Goal: Task Accomplishment & Management: Complete application form

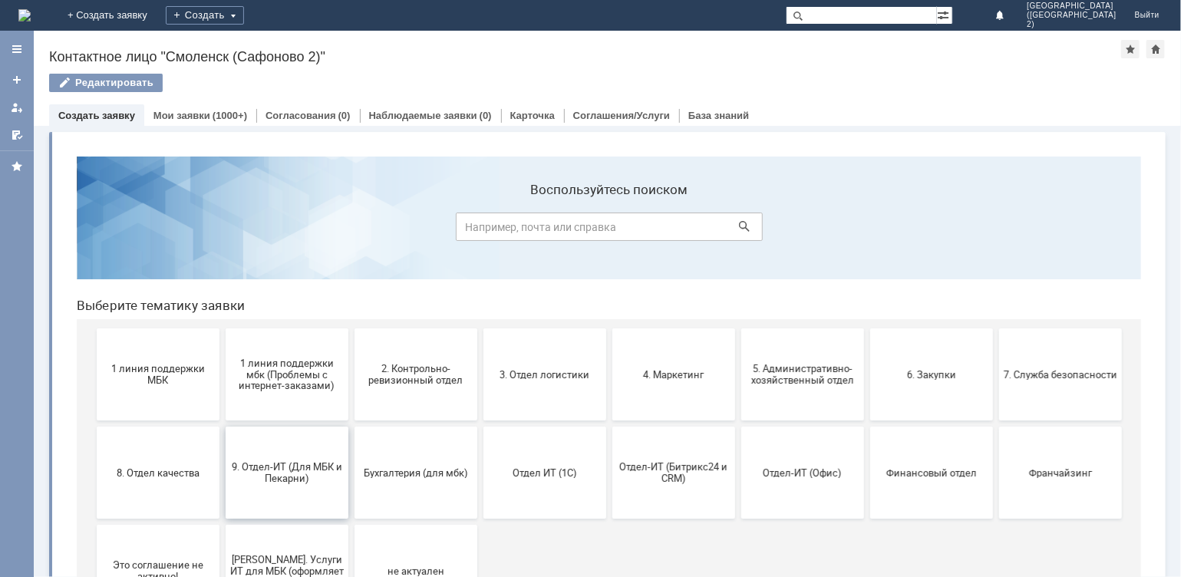
click at [297, 480] on span "9. Отдел-ИТ (Для МБК и Пекарни)" at bounding box center [286, 471] width 114 height 23
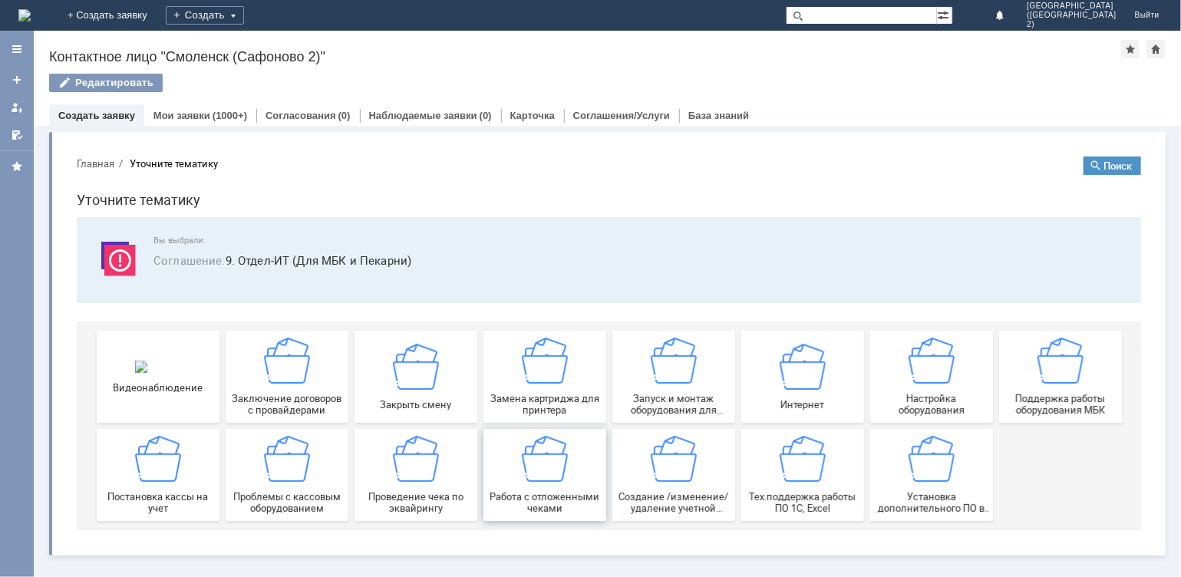
click at [532, 480] on div "Работа с отложенными чеками" at bounding box center [544, 474] width 114 height 78
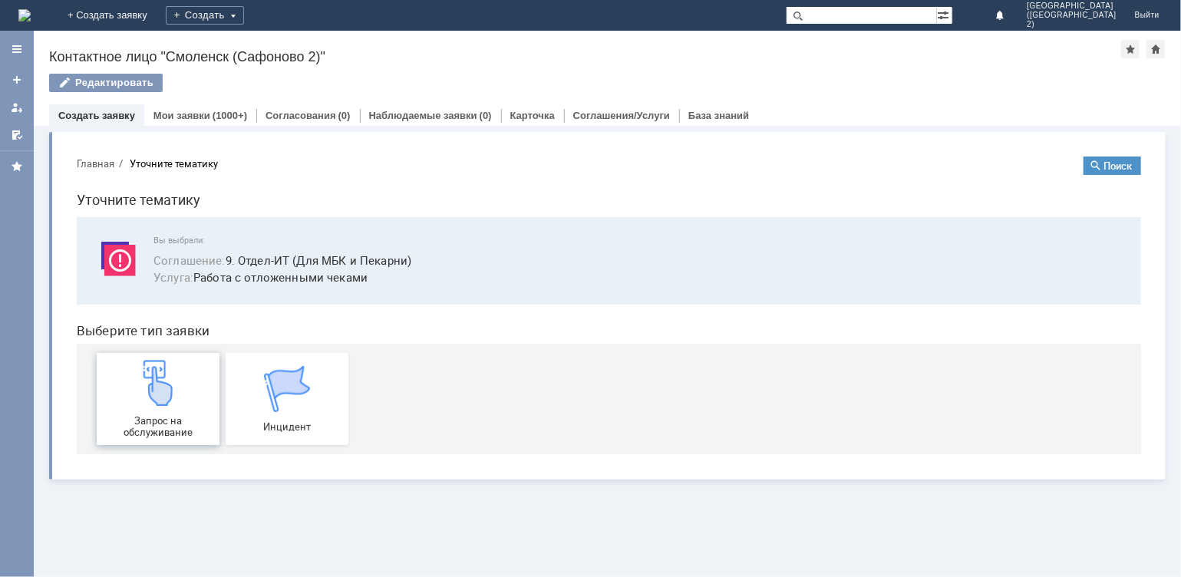
click at [127, 420] on span "Запрос на обслуживание" at bounding box center [157, 425] width 114 height 23
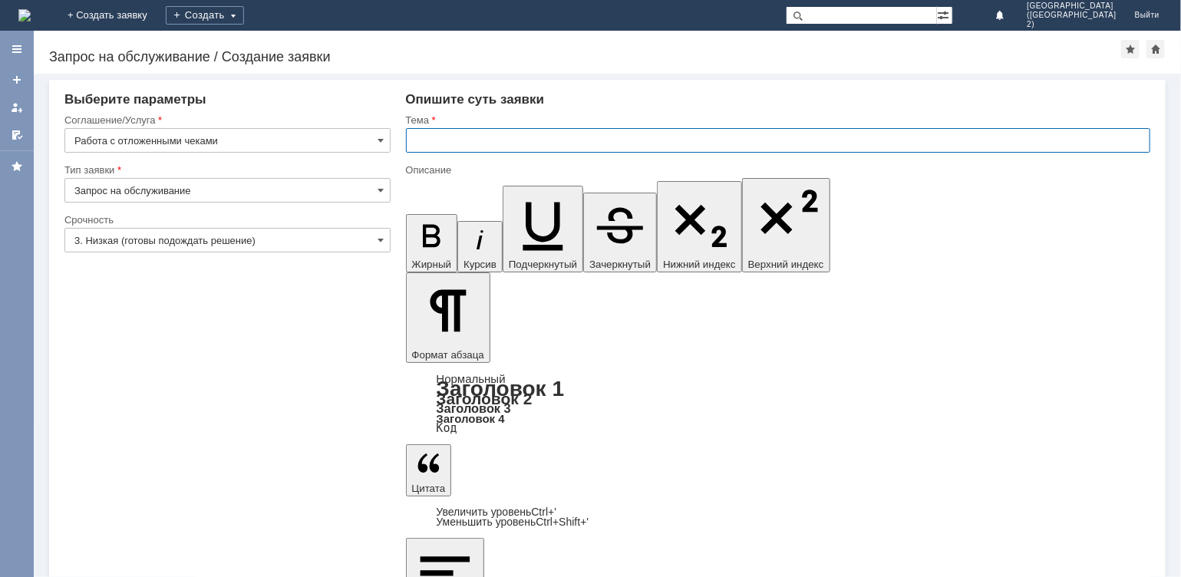
click at [483, 140] on input "text" at bounding box center [778, 140] width 745 height 25
type input "ОТЛ ЧЕКИ"
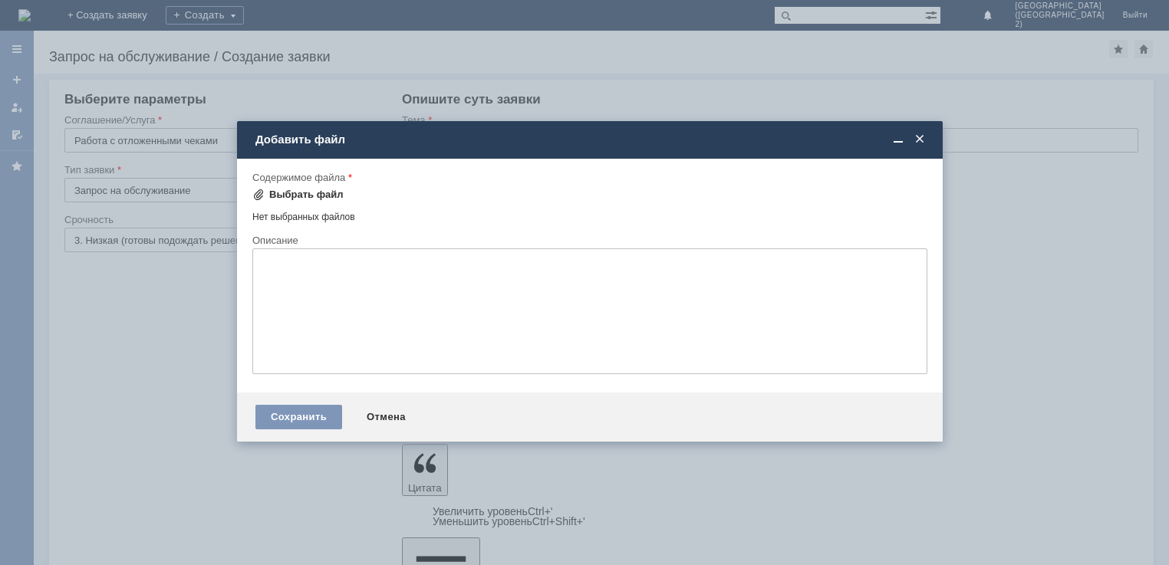
click at [292, 193] on div "Выбрать файл" at bounding box center [306, 195] width 74 height 12
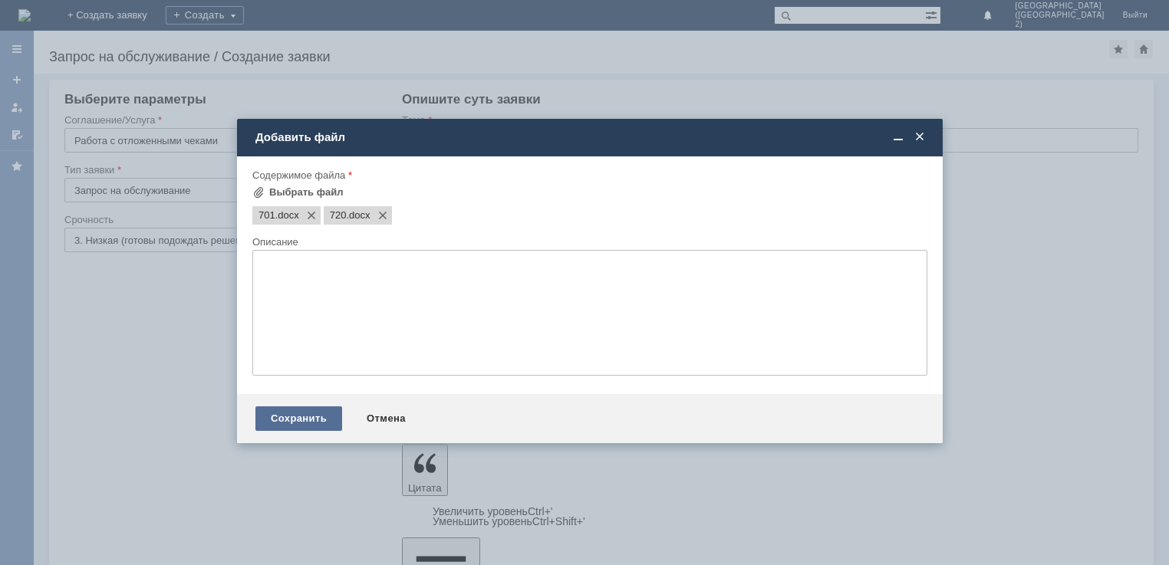
click at [308, 425] on div "Сохранить" at bounding box center [298, 419] width 87 height 25
